Goal: Task Accomplishment & Management: Manage account settings

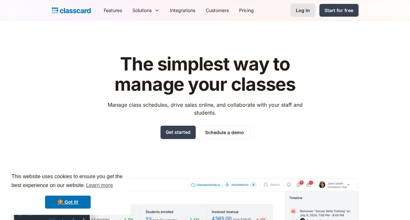
click at [300, 11] on div "Log in" at bounding box center [302, 10] width 14 height 7
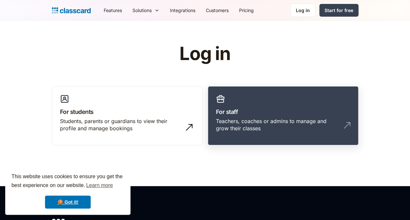
click at [250, 117] on div "Teachers, coaches or admins to manage and grow their classes" at bounding box center [276, 124] width 121 height 15
